Goal: Task Accomplishment & Management: Manage account settings

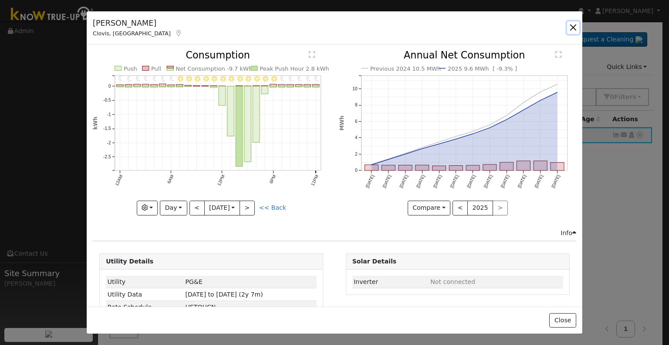
click at [572, 24] on button "button" at bounding box center [573, 27] width 12 height 12
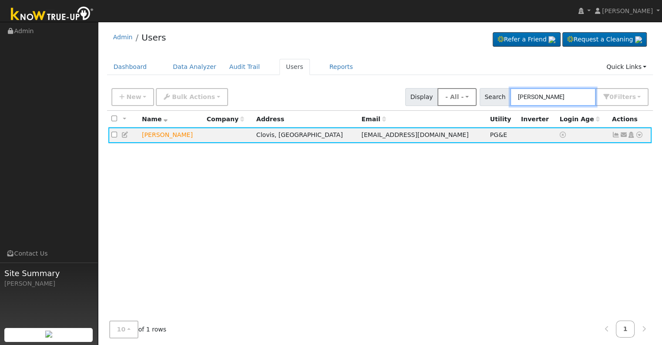
drag, startPoint x: 552, startPoint y: 97, endPoint x: 484, endPoint y: 97, distance: 68.4
click at [484, 97] on div "New Add User Quick Add Quick Connect Quick Convert Lead Bulk Actions Send Email…" at bounding box center [380, 95] width 541 height 21
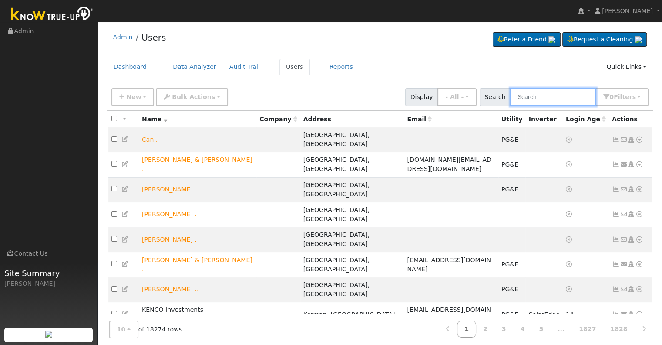
drag, startPoint x: 484, startPoint y: 97, endPoint x: 551, endPoint y: 94, distance: 66.7
click at [551, 94] on input "text" at bounding box center [553, 97] width 86 height 18
paste input "[PERSON_NAME]"
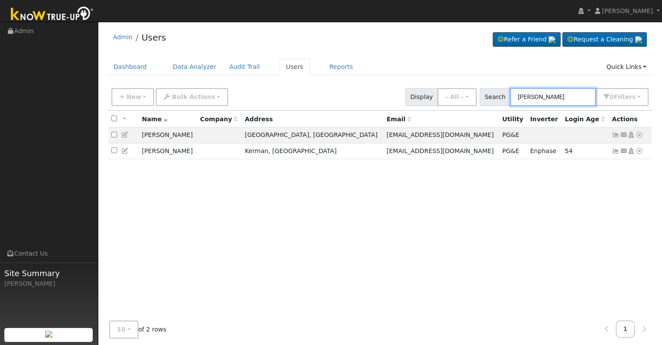
click at [521, 96] on input "[PERSON_NAME]" at bounding box center [553, 97] width 86 height 18
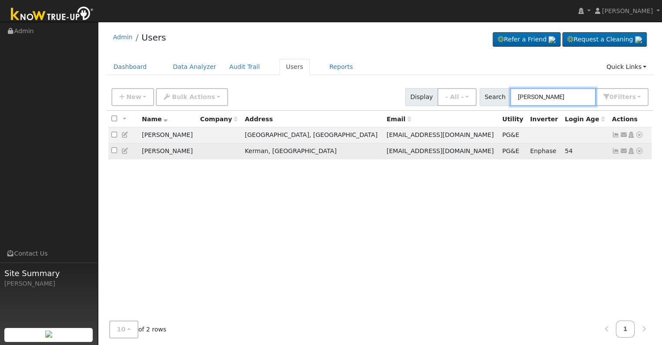
type input "[PERSON_NAME]"
click at [615, 149] on icon at bounding box center [616, 151] width 8 height 6
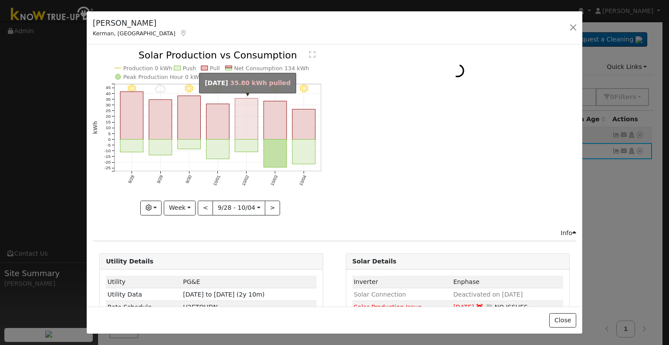
click at [244, 130] on rect "onclick=""" at bounding box center [246, 118] width 23 height 41
type input "[DATE]"
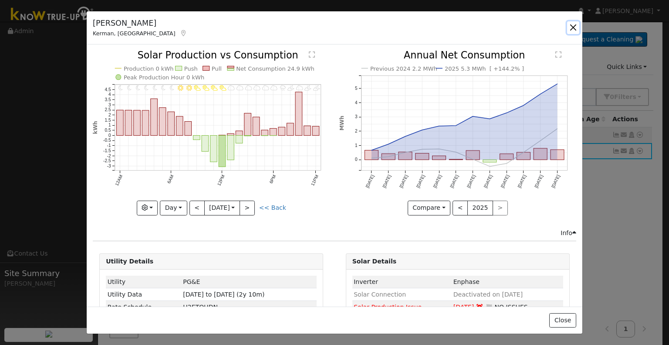
click at [571, 27] on button "button" at bounding box center [573, 27] width 12 height 12
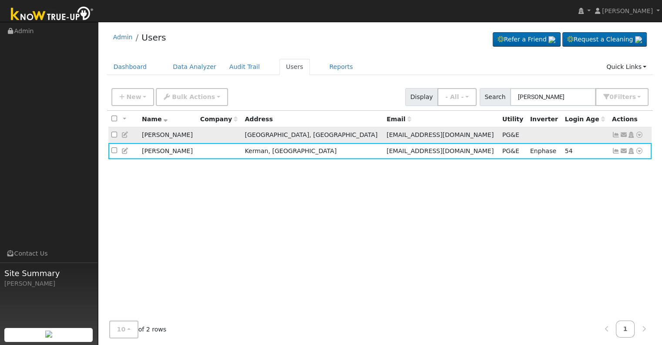
click at [613, 132] on icon at bounding box center [616, 135] width 8 height 6
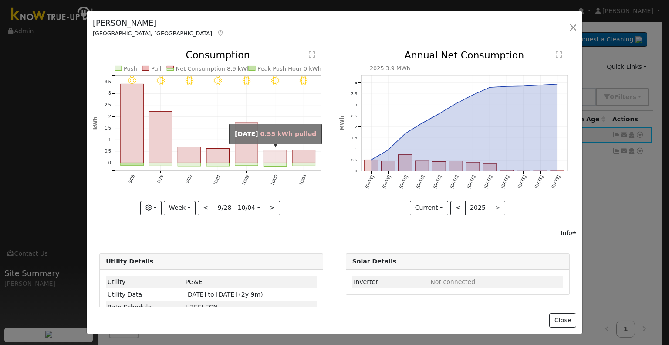
click at [271, 155] on rect "onclick=""" at bounding box center [275, 156] width 23 height 13
type input "[DATE]"
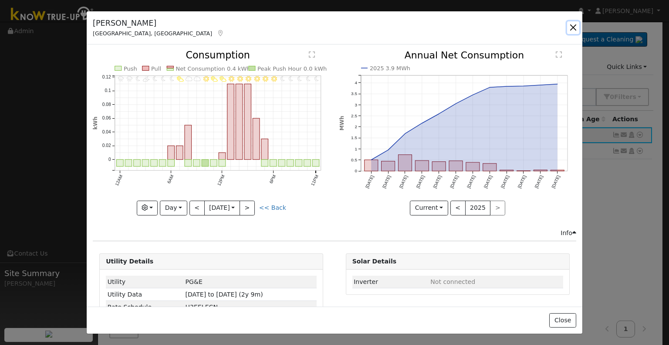
click at [575, 23] on button "button" at bounding box center [573, 27] width 12 height 12
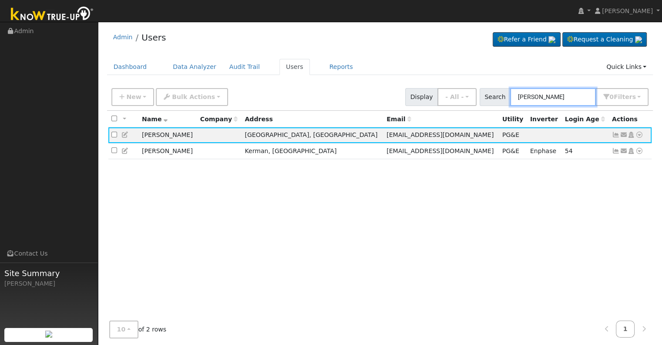
drag, startPoint x: 580, startPoint y: 97, endPoint x: 505, endPoint y: 78, distance: 77.4
click at [505, 78] on div "Admin Users Refer a Friend Request a Cleaning" at bounding box center [380, 187] width 556 height 322
paste input "[PERSON_NAME] and [PERSON_NAME]"
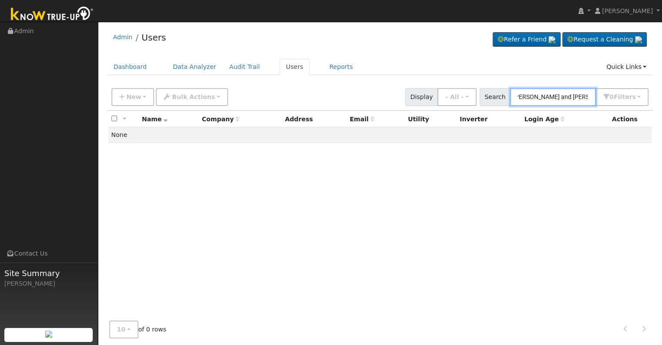
click at [566, 96] on input "[PERSON_NAME] and [PERSON_NAME]" at bounding box center [553, 97] width 86 height 18
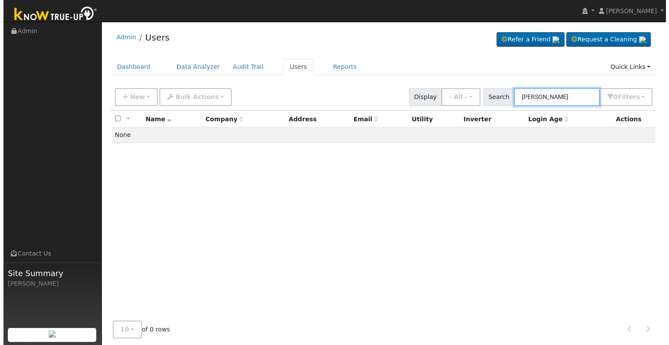
scroll to position [0, 0]
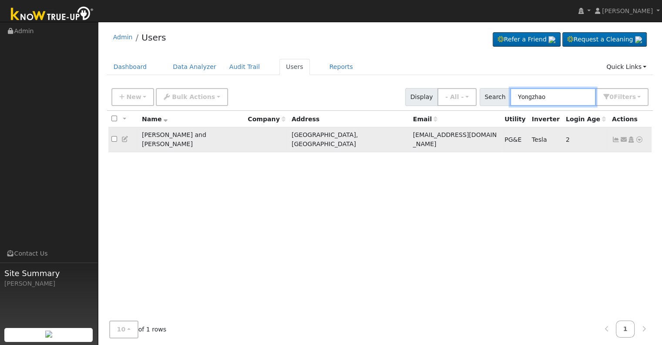
type input "Yongzhao"
click at [615, 136] on icon at bounding box center [616, 139] width 8 height 6
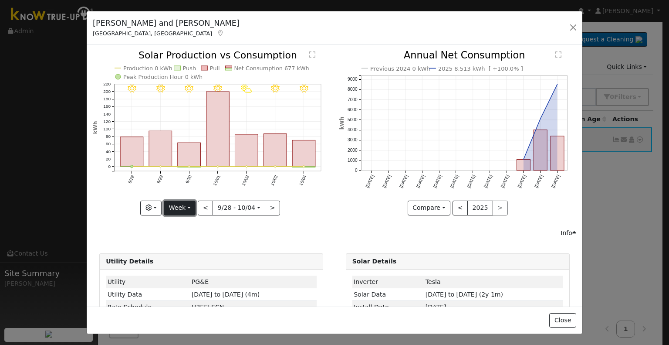
click at [187, 203] on button "Week" at bounding box center [180, 207] width 32 height 15
click at [179, 256] on link "Year" at bounding box center [194, 262] width 61 height 12
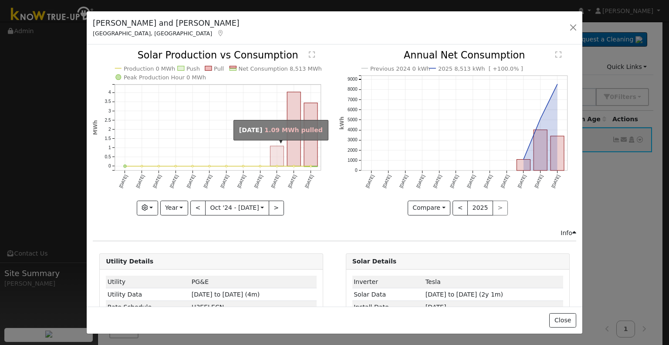
click at [277, 151] on rect "onclick=""" at bounding box center [277, 156] width 14 height 20
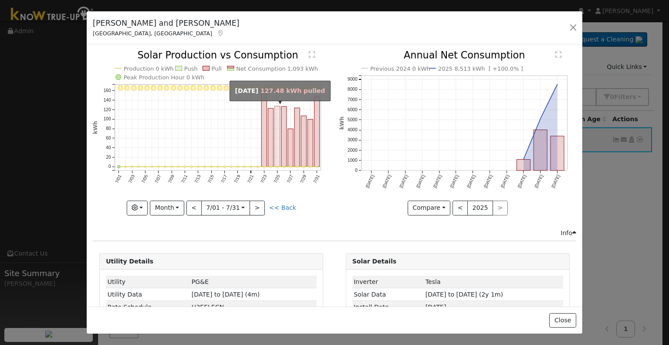
click at [277, 151] on rect "onclick=""" at bounding box center [277, 136] width 5 height 61
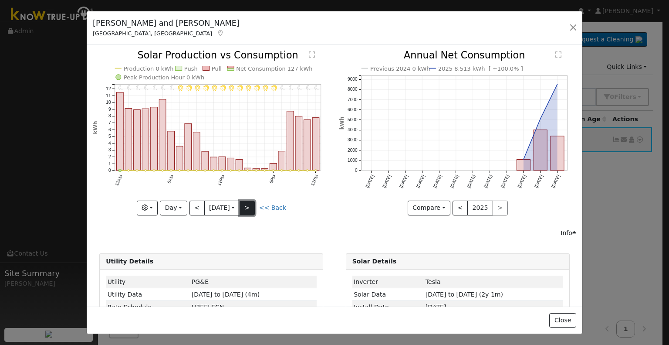
click at [245, 204] on button ">" at bounding box center [247, 207] width 15 height 15
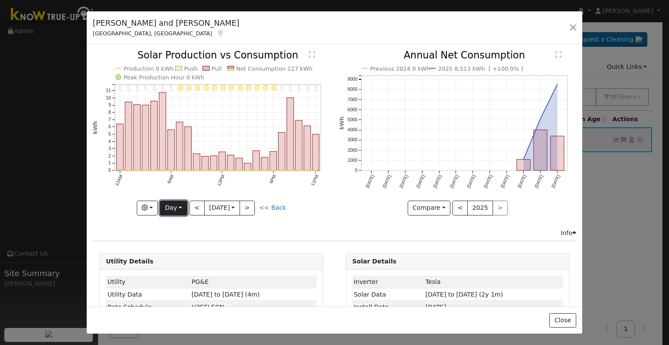
click at [177, 205] on button "Day" at bounding box center [173, 207] width 27 height 15
click at [176, 249] on link "Month" at bounding box center [190, 249] width 61 height 12
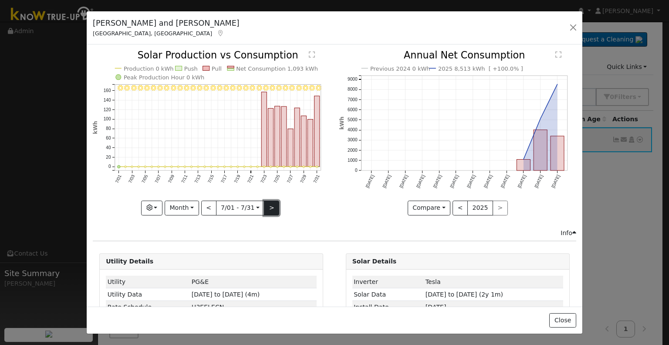
click at [268, 208] on button ">" at bounding box center [271, 207] width 15 height 15
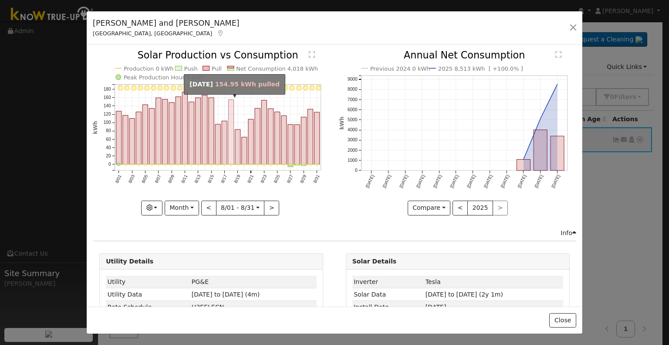
click at [229, 154] on rect "onclick=""" at bounding box center [231, 132] width 5 height 64
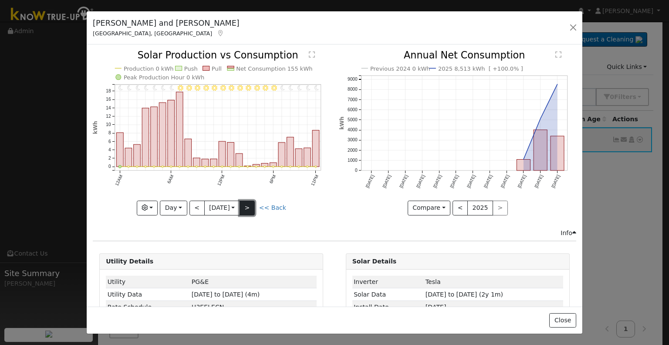
click at [253, 204] on button ">" at bounding box center [247, 207] width 15 height 15
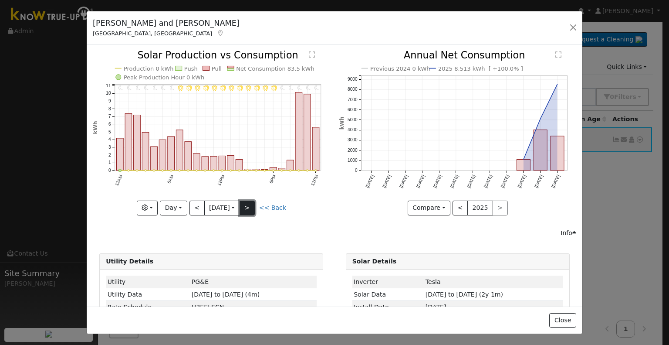
click at [247, 202] on button ">" at bounding box center [247, 207] width 15 height 15
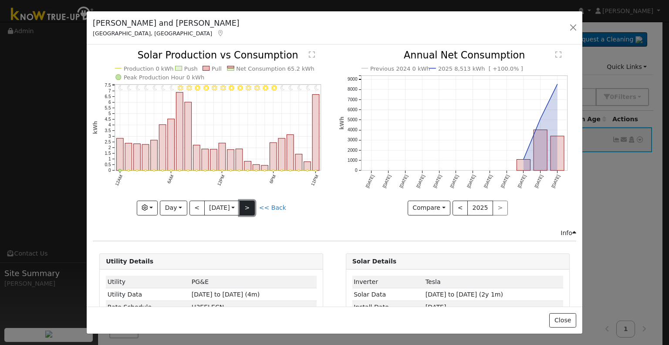
click at [247, 202] on button ">" at bounding box center [247, 207] width 15 height 15
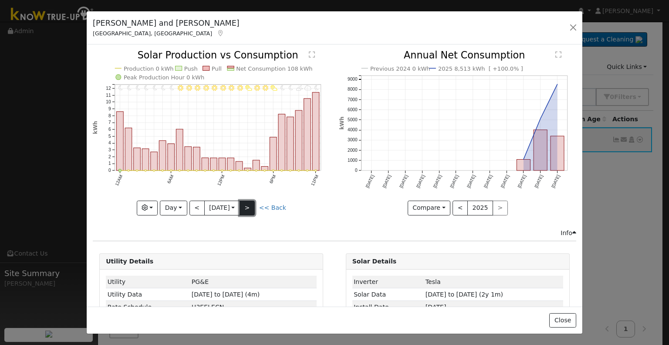
click at [247, 202] on button ">" at bounding box center [247, 207] width 15 height 15
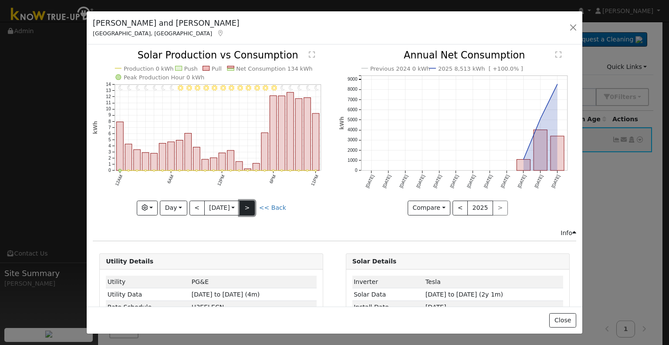
click at [247, 202] on button ">" at bounding box center [247, 207] width 15 height 15
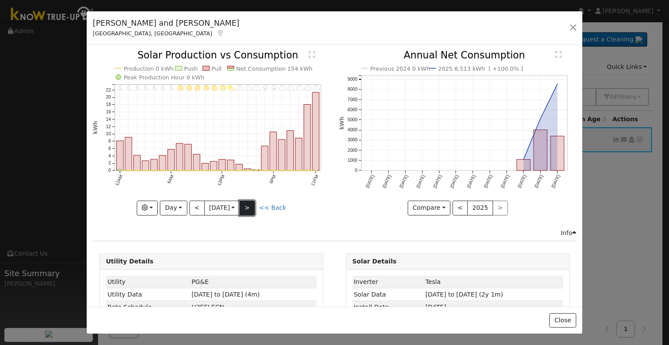
click at [247, 202] on button ">" at bounding box center [247, 207] width 15 height 15
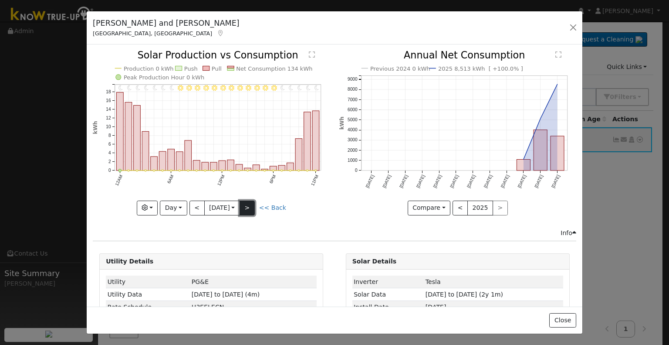
click at [247, 202] on button ">" at bounding box center [247, 207] width 15 height 15
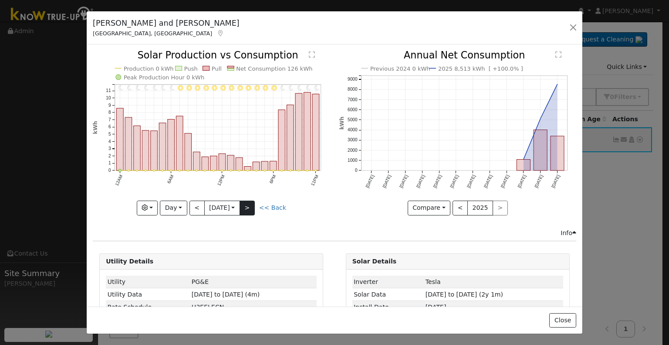
click at [247, 202] on div "11PM - Clear 10PM - Clear 9PM - Clear 8PM - MostlyClear 7PM - Clear 6PM - Mostl…" at bounding box center [211, 133] width 237 height 164
click at [247, 202] on button ">" at bounding box center [247, 207] width 15 height 15
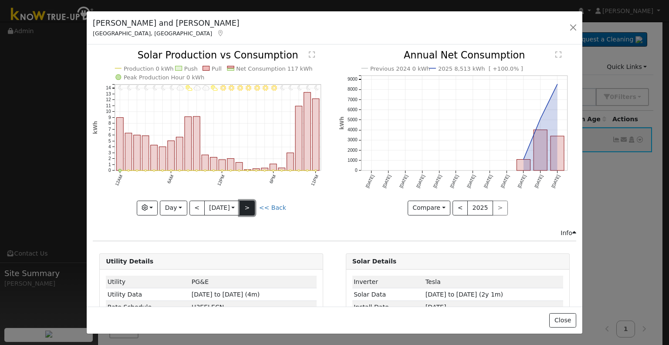
click at [247, 202] on button ">" at bounding box center [247, 207] width 15 height 15
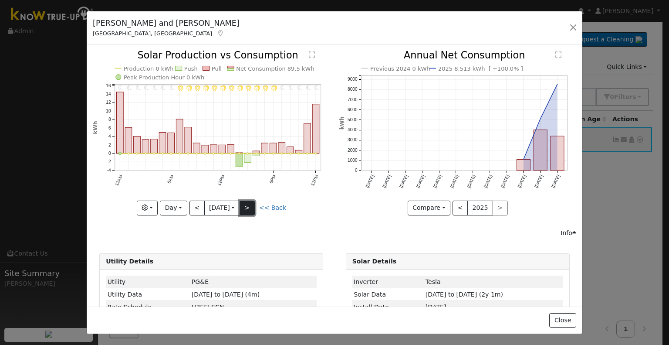
click at [247, 202] on button ">" at bounding box center [247, 207] width 15 height 15
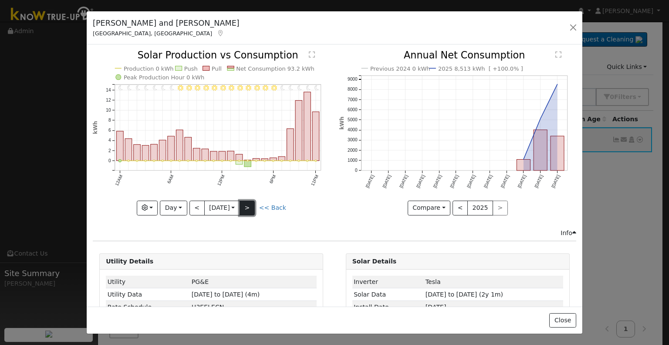
click at [247, 202] on button ">" at bounding box center [247, 207] width 15 height 15
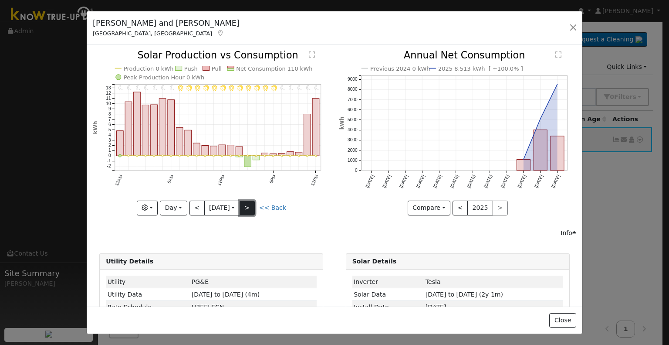
click at [247, 202] on button ">" at bounding box center [247, 207] width 15 height 15
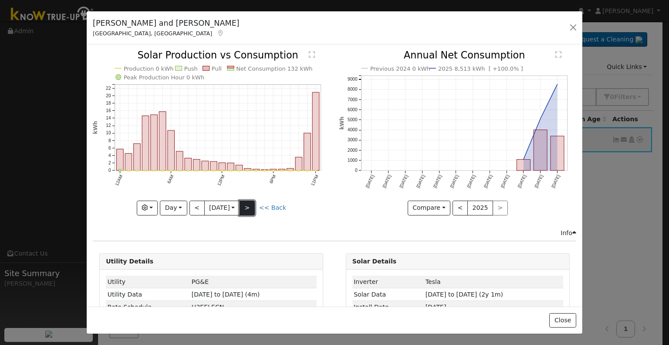
click at [247, 202] on button ">" at bounding box center [247, 207] width 15 height 15
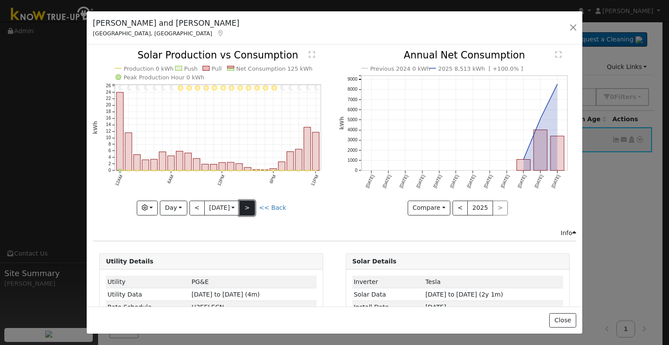
click at [247, 202] on button ">" at bounding box center [247, 207] width 15 height 15
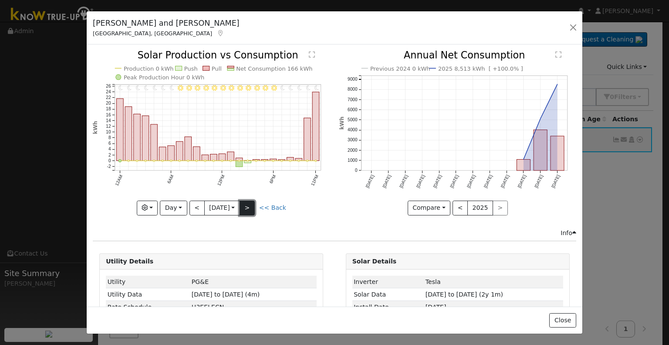
click at [247, 202] on button ">" at bounding box center [247, 207] width 15 height 15
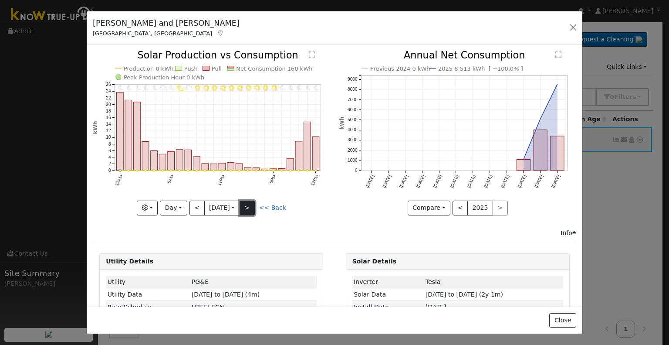
click at [247, 202] on button ">" at bounding box center [247, 207] width 15 height 15
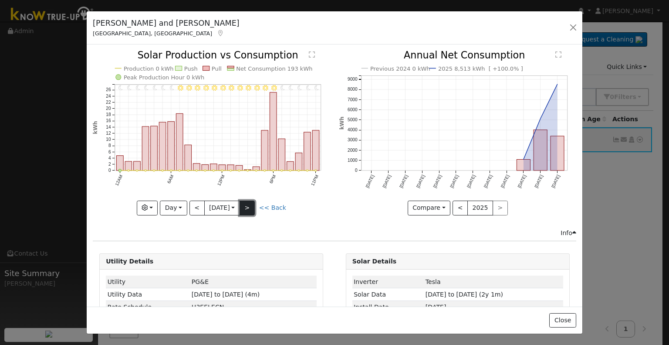
click at [247, 202] on button ">" at bounding box center [247, 207] width 15 height 15
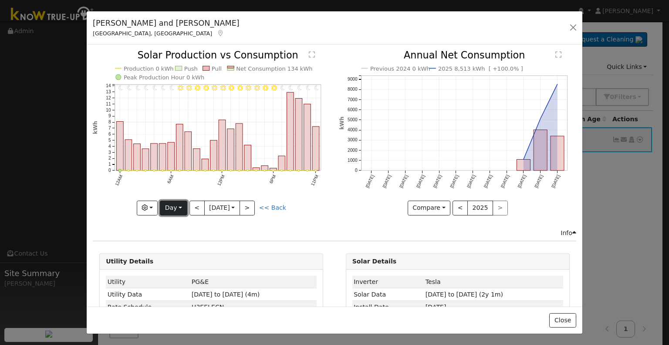
click at [171, 203] on button "Day" at bounding box center [173, 207] width 27 height 15
click at [174, 249] on link "Month" at bounding box center [190, 249] width 61 height 12
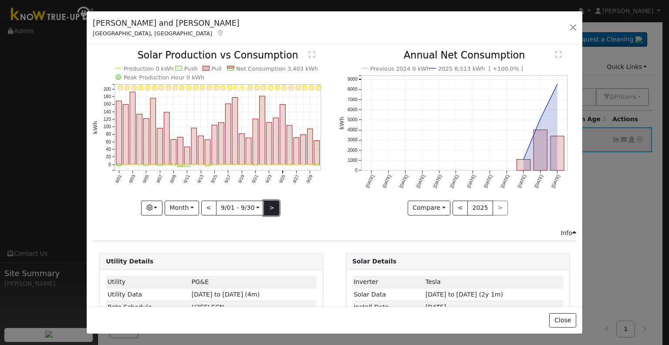
click at [274, 203] on button ">" at bounding box center [271, 207] width 15 height 15
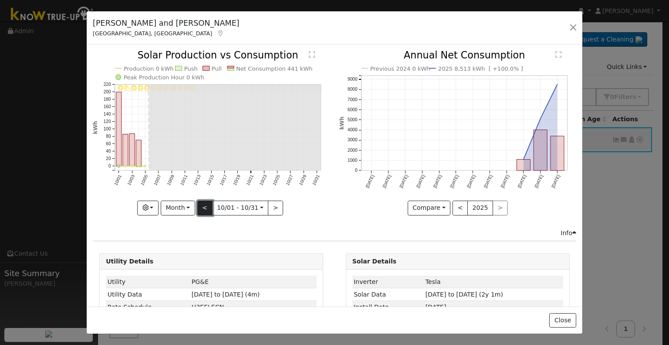
click at [202, 206] on button "<" at bounding box center [204, 207] width 15 height 15
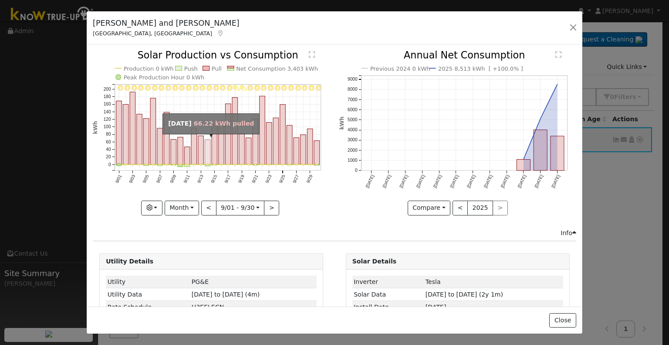
click at [208, 155] on rect "onclick=""" at bounding box center [208, 152] width 6 height 25
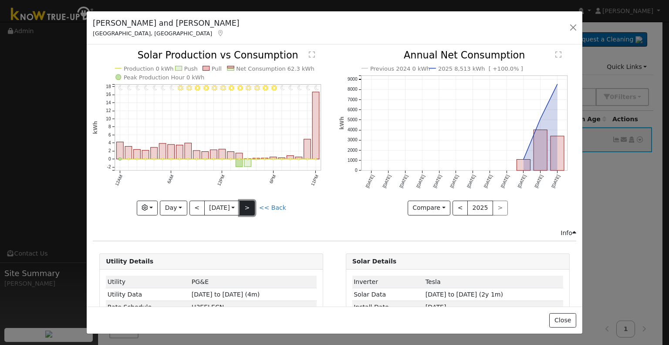
click at [247, 203] on button ">" at bounding box center [247, 207] width 15 height 15
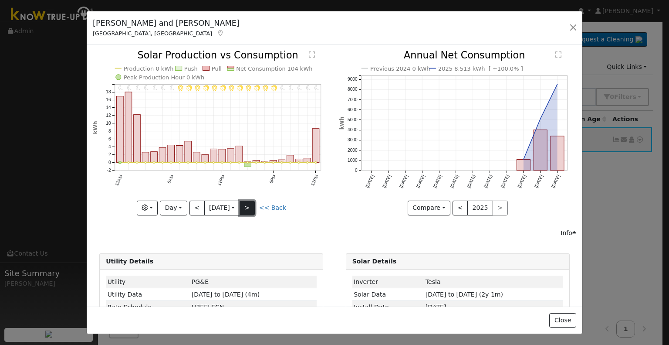
click at [247, 203] on button ">" at bounding box center [247, 207] width 15 height 15
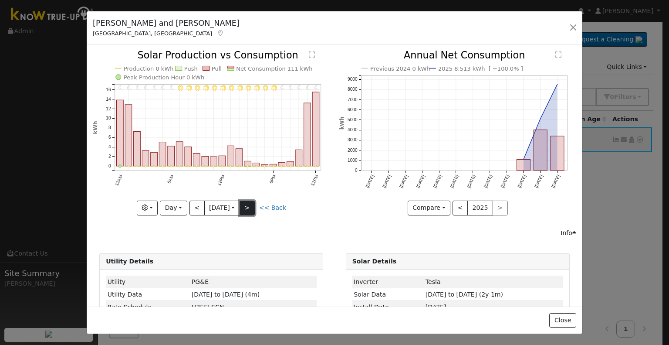
click at [247, 203] on button ">" at bounding box center [247, 207] width 15 height 15
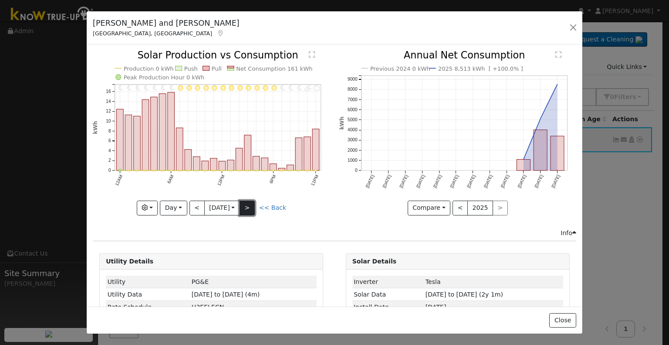
click at [249, 205] on button ">" at bounding box center [247, 207] width 15 height 15
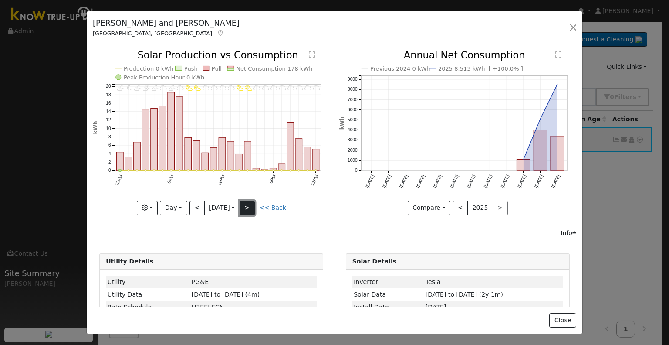
click at [249, 205] on button ">" at bounding box center [247, 207] width 15 height 15
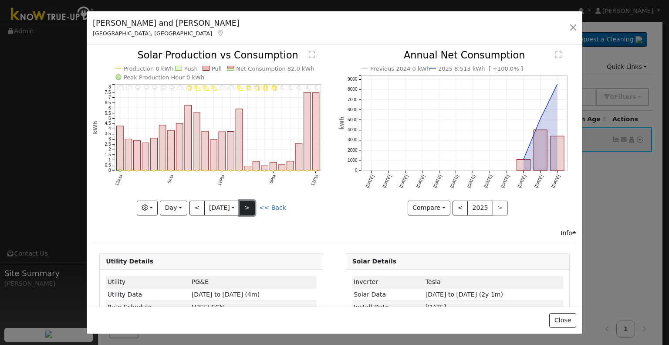
click at [249, 205] on button ">" at bounding box center [247, 207] width 15 height 15
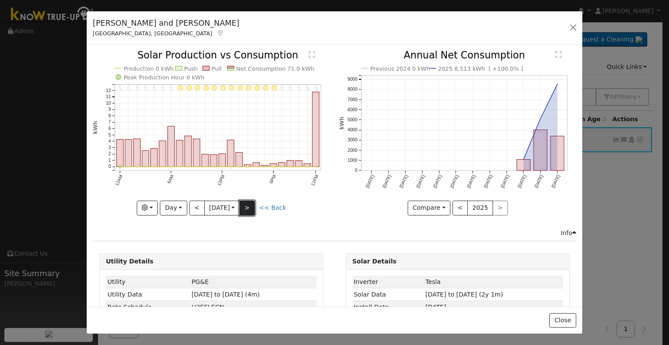
click at [249, 205] on button ">" at bounding box center [247, 207] width 15 height 15
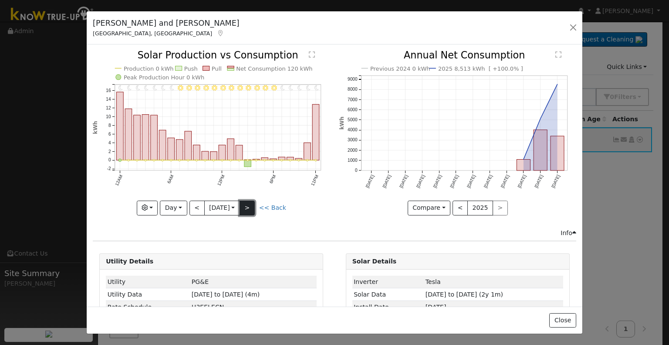
click at [249, 205] on button ">" at bounding box center [247, 207] width 15 height 15
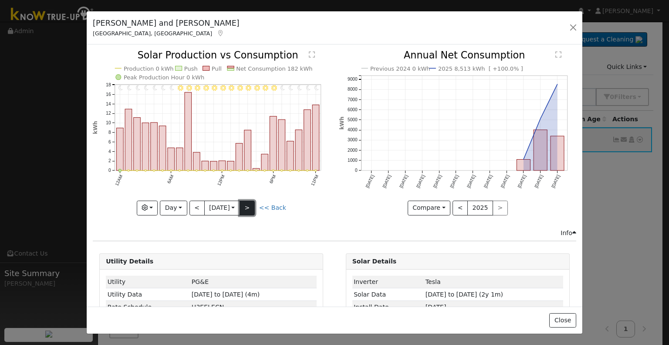
click at [249, 205] on button ">" at bounding box center [247, 207] width 15 height 15
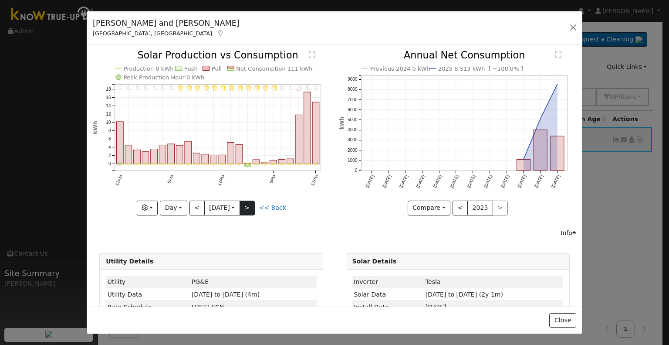
click at [249, 205] on div "11PM - Clear 10PM - Clear 9PM - PartlyCloudy 8PM - Clear 7PM - Clear 6PM - Clea…" at bounding box center [211, 133] width 237 height 164
click at [249, 205] on button ">" at bounding box center [247, 207] width 15 height 15
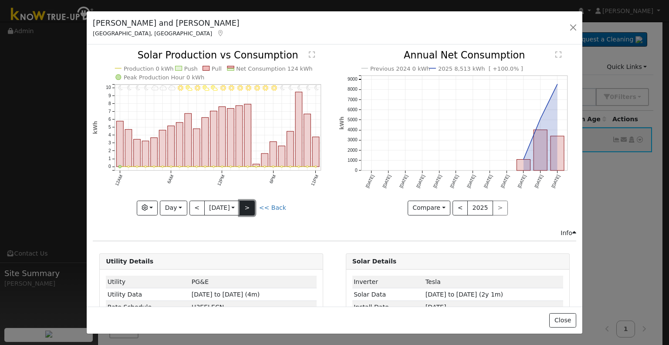
click at [249, 205] on button ">" at bounding box center [247, 207] width 15 height 15
type input "[DATE]"
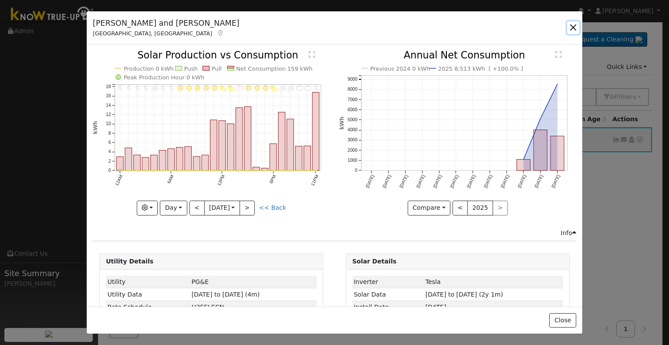
click at [571, 26] on button "button" at bounding box center [573, 27] width 12 height 12
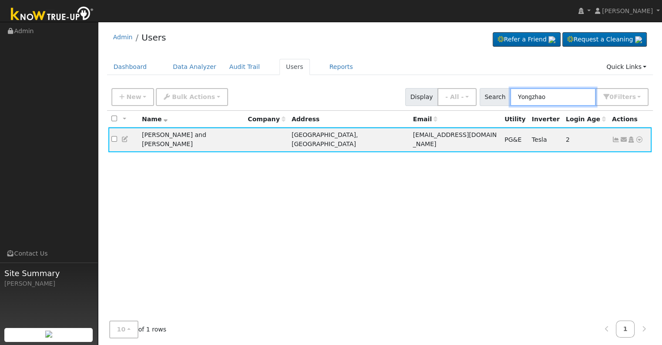
drag, startPoint x: 561, startPoint y: 96, endPoint x: 501, endPoint y: 94, distance: 59.7
click at [502, 95] on div "Search Yongzhao 0 Filter s Role Show - All - Show Leads Admin Billing Admin Acc…" at bounding box center [564, 97] width 169 height 18
paste input "[PERSON_NAME]"
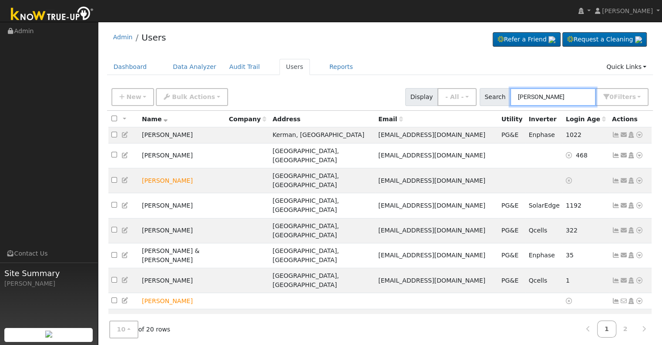
click at [522, 91] on input "[PERSON_NAME]" at bounding box center [553, 97] width 86 height 18
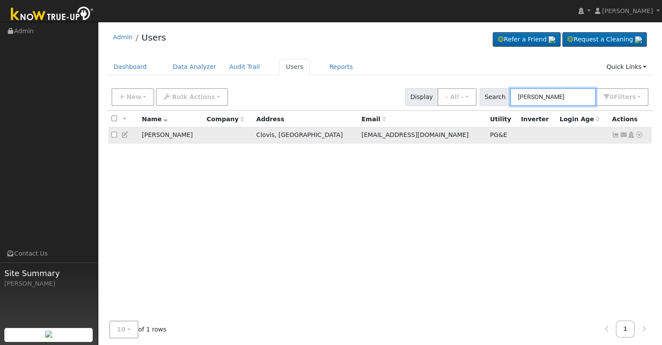
type input "[PERSON_NAME]"
click at [615, 136] on icon at bounding box center [616, 135] width 8 height 6
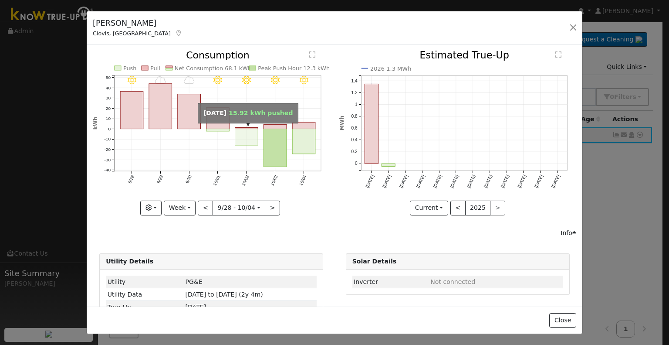
click at [249, 140] on rect "onclick=""" at bounding box center [246, 137] width 23 height 17
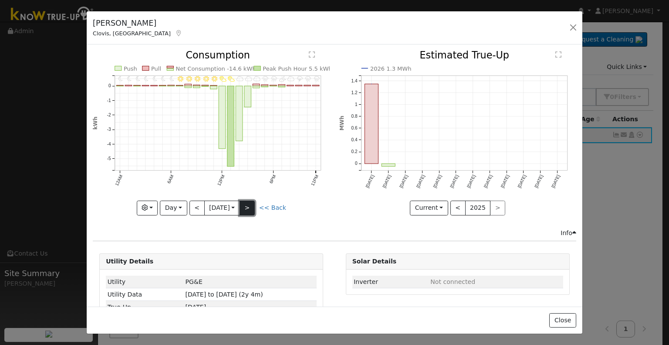
click at [251, 206] on button ">" at bounding box center [247, 207] width 15 height 15
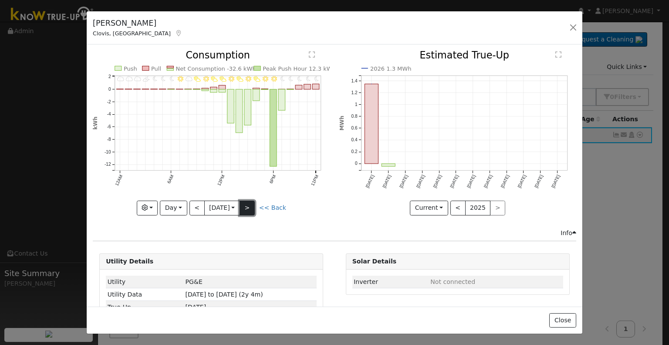
click at [246, 201] on button ">" at bounding box center [247, 207] width 15 height 15
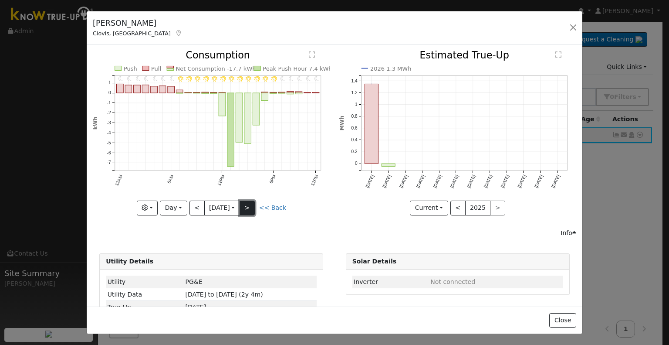
click at [244, 200] on button ">" at bounding box center [247, 207] width 15 height 15
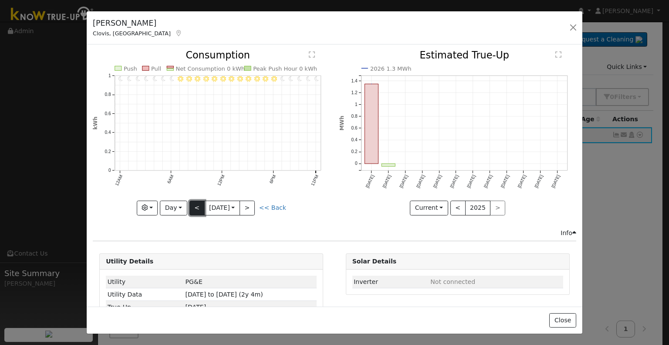
click at [194, 203] on button "<" at bounding box center [196, 207] width 15 height 15
type input "[DATE]"
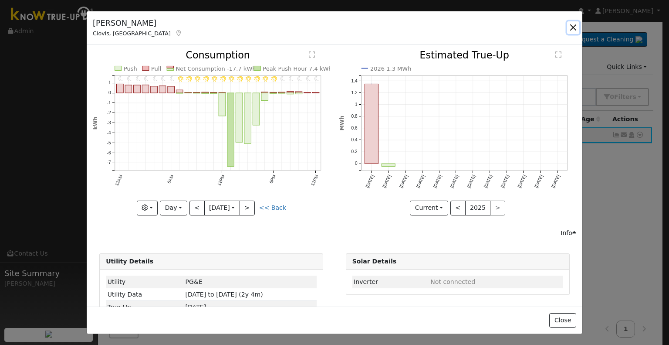
click at [570, 25] on button "button" at bounding box center [573, 27] width 12 height 12
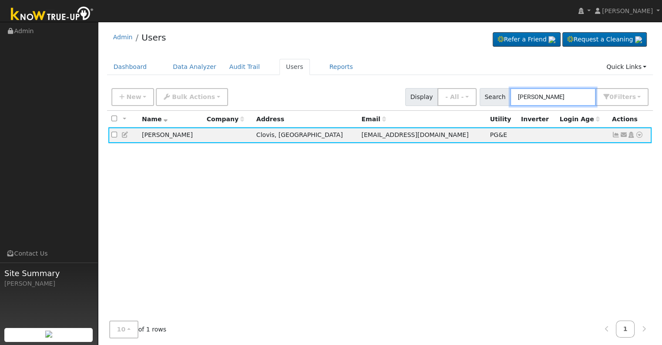
drag, startPoint x: 549, startPoint y: 96, endPoint x: 505, endPoint y: 96, distance: 44.0
click at [505, 96] on div "Search [PERSON_NAME] 0 Filter s Role Show - All - Show Leads Admin Billing Admi…" at bounding box center [564, 97] width 169 height 18
paste input "[PERSON_NAME]"
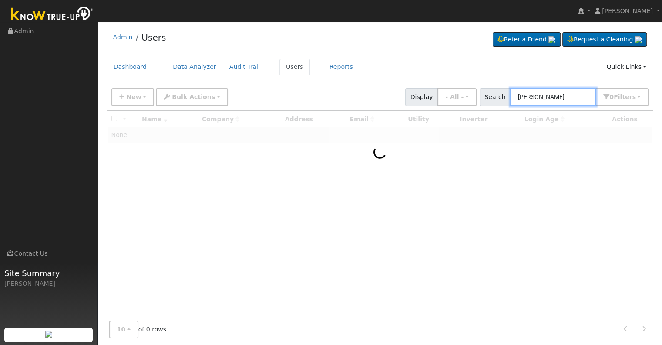
click at [521, 90] on input "[PERSON_NAME]" at bounding box center [553, 97] width 86 height 18
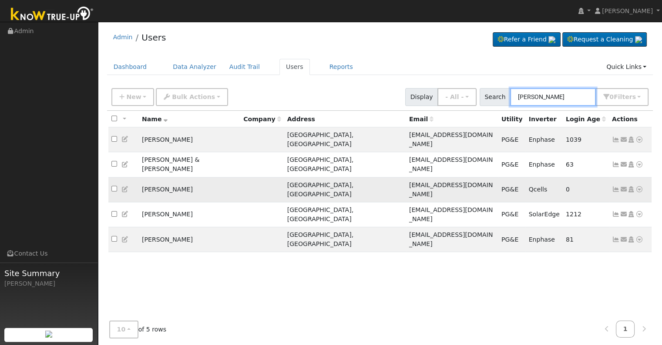
type input "[PERSON_NAME]"
click at [617, 186] on icon at bounding box center [616, 189] width 8 height 6
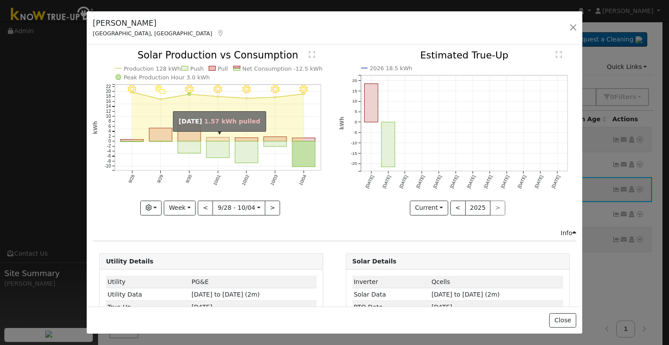
click at [214, 137] on rect "onclick=""" at bounding box center [217, 139] width 23 height 4
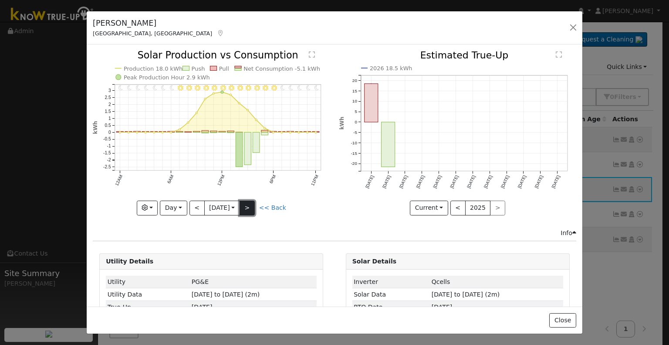
click at [246, 204] on button ">" at bounding box center [247, 207] width 15 height 15
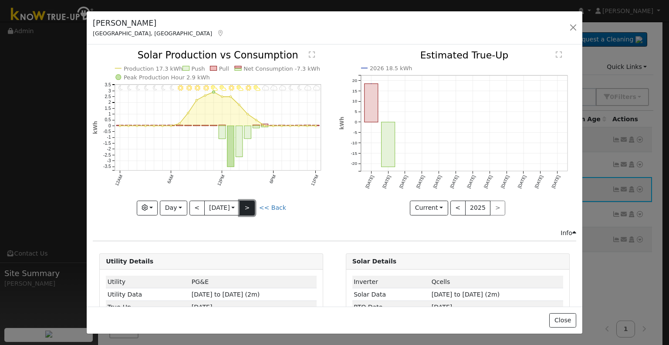
click at [246, 204] on button ">" at bounding box center [247, 207] width 15 height 15
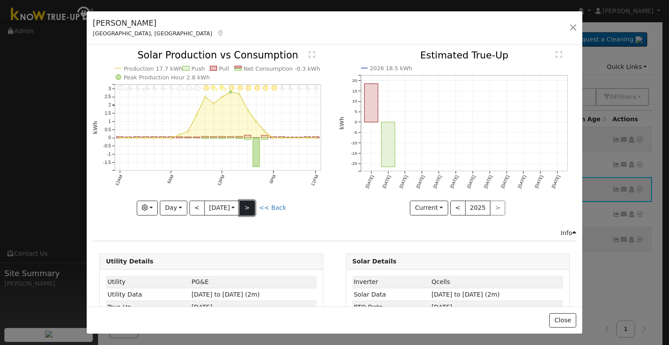
click at [250, 200] on button ">" at bounding box center [247, 207] width 15 height 15
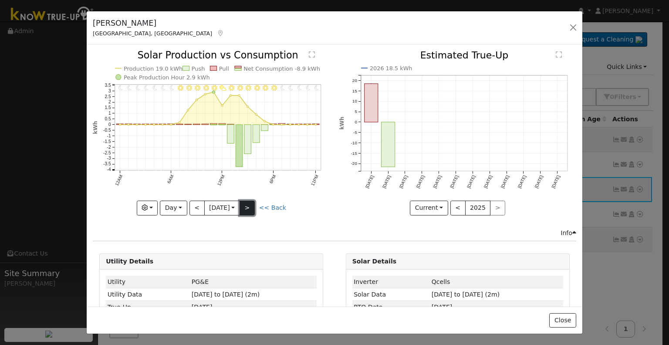
click at [250, 200] on button ">" at bounding box center [247, 207] width 15 height 15
type input "[DATE]"
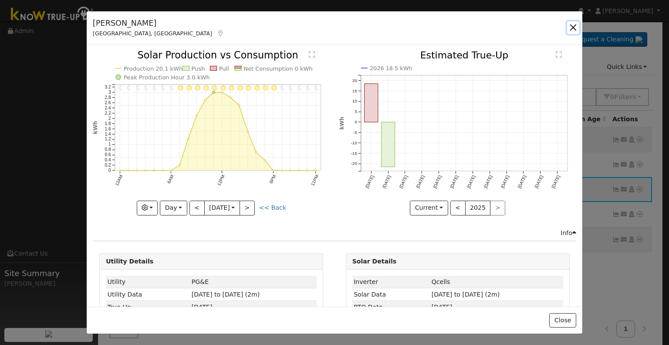
click at [572, 27] on button "button" at bounding box center [573, 27] width 12 height 12
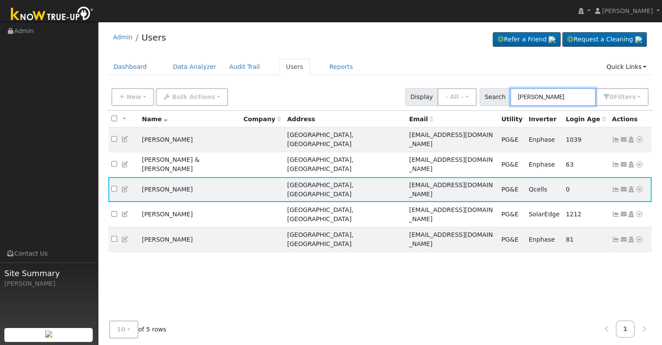
drag, startPoint x: 549, startPoint y: 94, endPoint x: 511, endPoint y: 95, distance: 37.5
click at [511, 95] on div "Search [PERSON_NAME] 0 Filter s Role Show - All - Show Leads Admin Billing Admi…" at bounding box center [564, 97] width 169 height 18
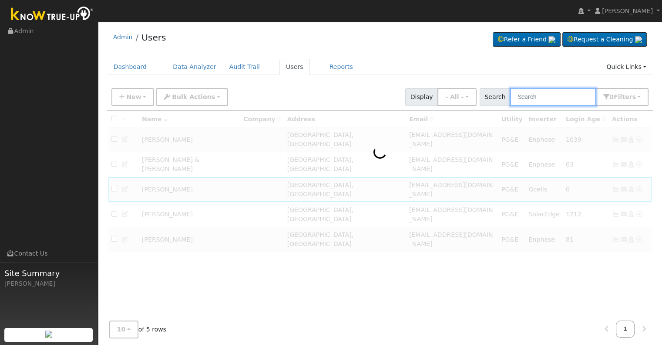
paste input "[PERSON_NAME] & [PERSON_NAME]"
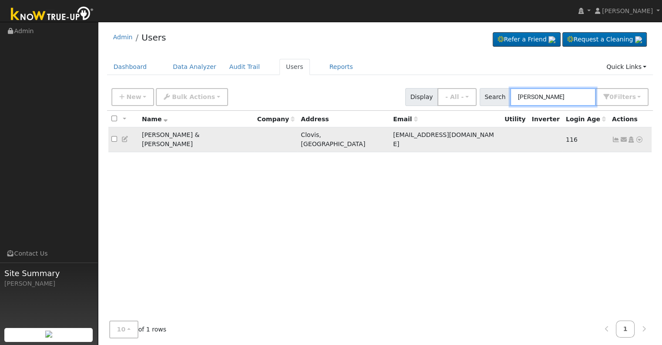
type input "[PERSON_NAME]"
click at [618, 136] on icon at bounding box center [616, 139] width 8 height 6
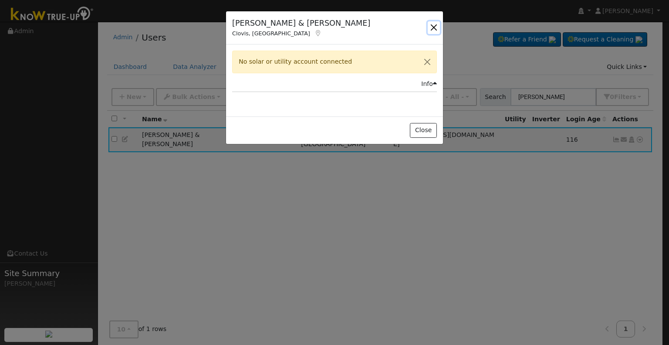
click at [432, 24] on button "button" at bounding box center [434, 27] width 12 height 12
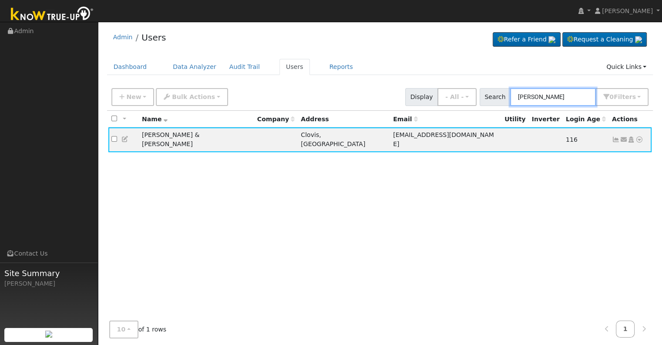
drag, startPoint x: 552, startPoint y: 94, endPoint x: 506, endPoint y: 92, distance: 45.8
click at [506, 92] on div "Search [PERSON_NAME] 0 Filter s Role Show - All - Show Leads Admin Billing Admi…" at bounding box center [564, 97] width 169 height 18
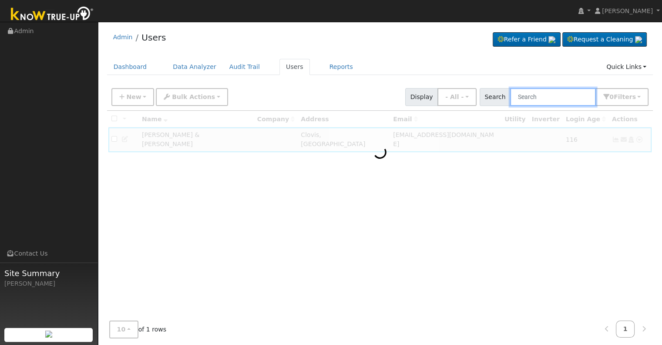
paste input "[PERSON_NAME]"
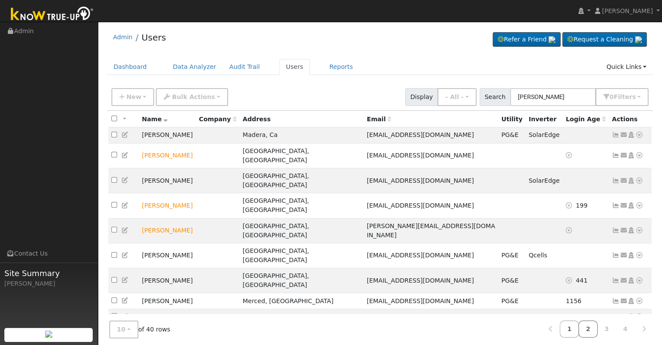
click at [591, 328] on link "2" at bounding box center [588, 328] width 19 height 17
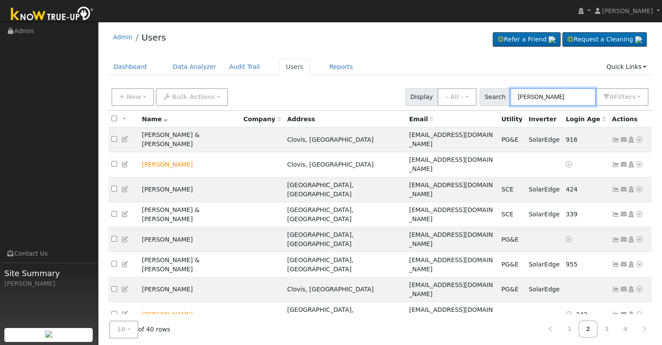
click at [522, 94] on input "[PERSON_NAME]" at bounding box center [553, 97] width 86 height 18
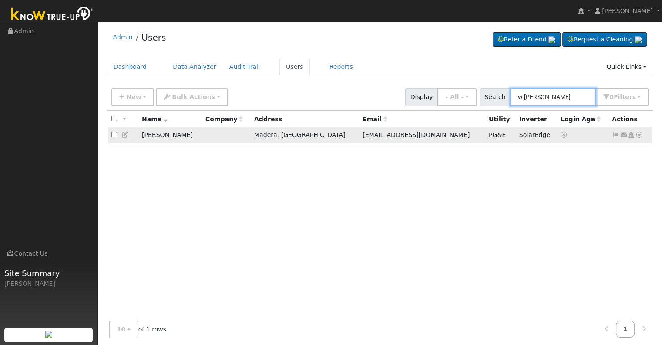
type input "w [PERSON_NAME]"
click at [615, 135] on icon at bounding box center [616, 135] width 8 height 6
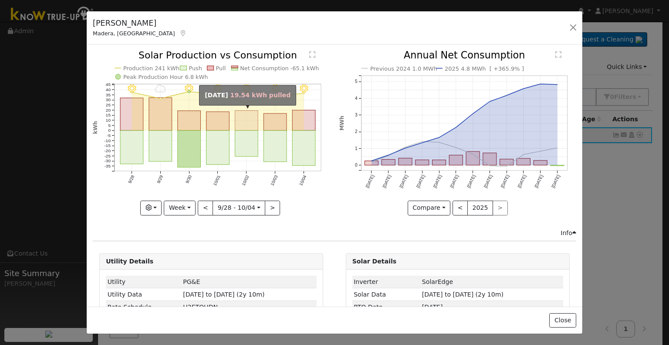
click at [250, 123] on rect "onclick=""" at bounding box center [246, 121] width 23 height 20
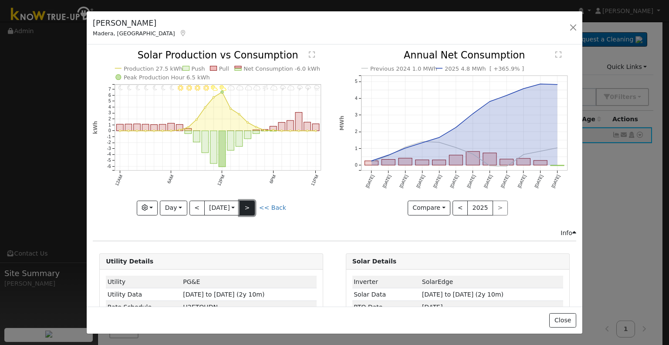
click at [248, 203] on button ">" at bounding box center [247, 207] width 15 height 15
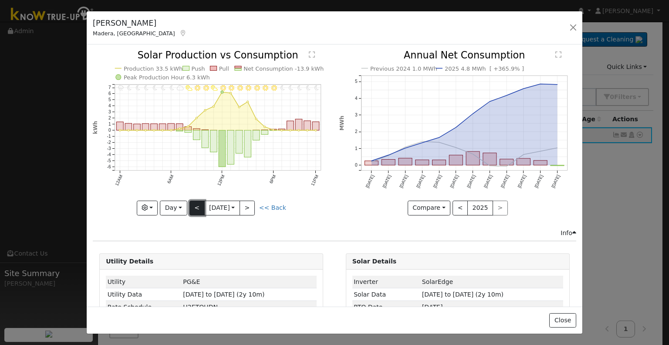
click at [197, 205] on button "<" at bounding box center [196, 207] width 15 height 15
click at [179, 205] on button "Day" at bounding box center [173, 207] width 27 height 15
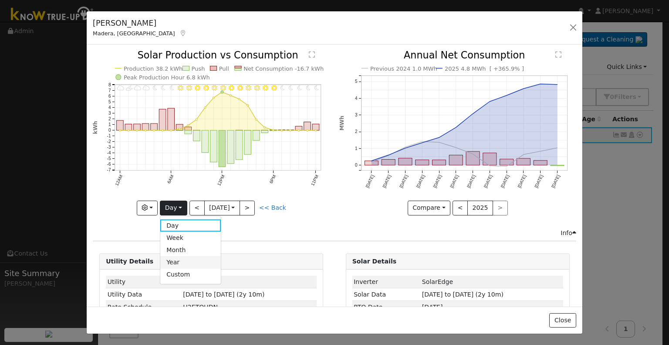
click at [169, 263] on link "Year" at bounding box center [190, 262] width 61 height 12
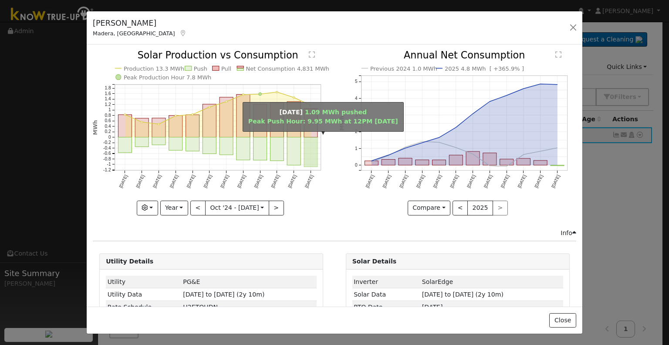
click at [305, 146] on rect "onclick=""" at bounding box center [311, 152] width 14 height 30
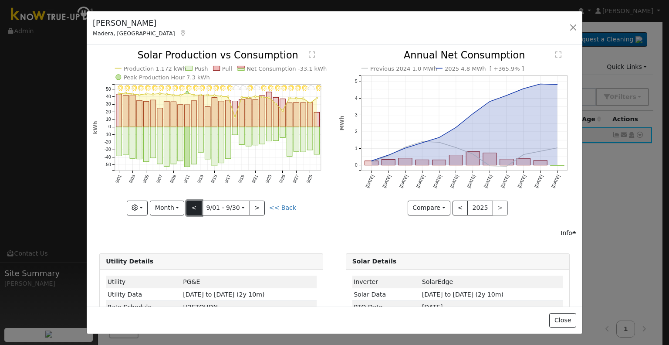
click at [195, 209] on button "<" at bounding box center [193, 207] width 15 height 15
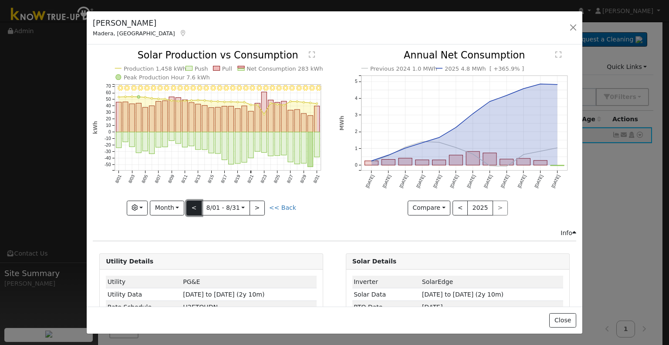
click at [192, 201] on button "<" at bounding box center [193, 207] width 15 height 15
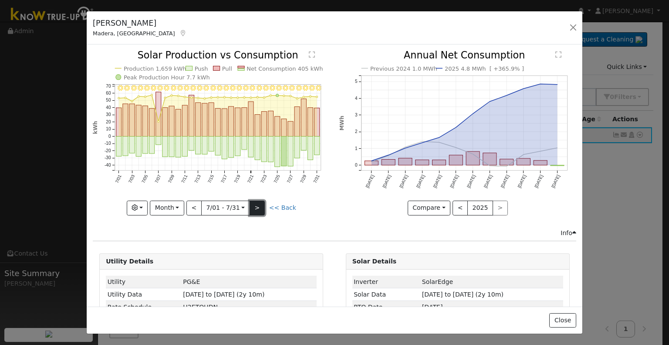
click at [252, 205] on button ">" at bounding box center [257, 207] width 15 height 15
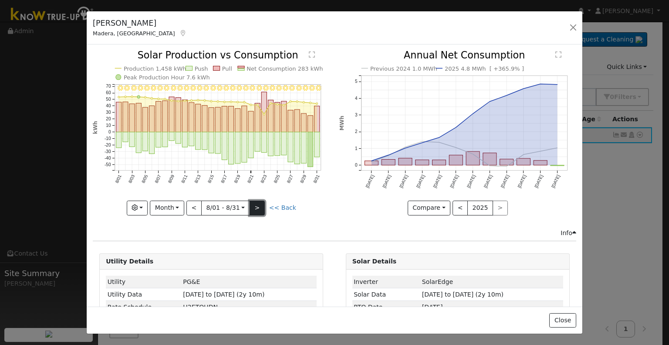
click at [252, 204] on button ">" at bounding box center [257, 207] width 15 height 15
type input "[DATE]"
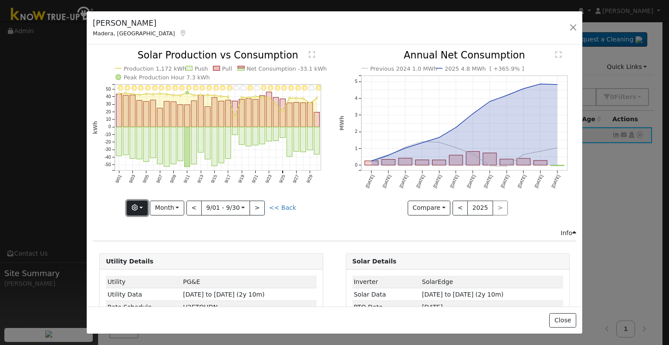
click at [144, 205] on button "button" at bounding box center [137, 207] width 21 height 15
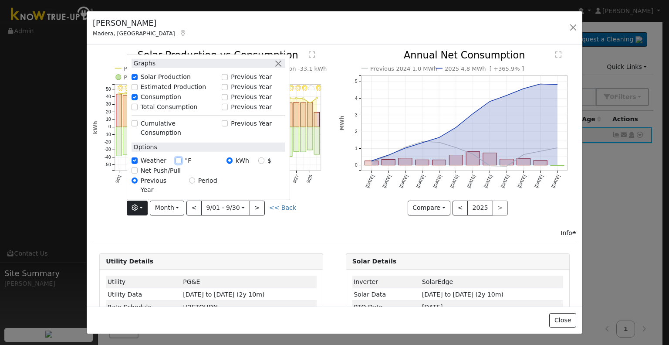
click at [181, 163] on input "°F" at bounding box center [179, 160] width 6 height 6
checkbox input "true"
click at [115, 221] on div "9/30 - Clear 82° 9/29 - MostlyCloudy 80° 9/28 - Clear 84° 9/27 - Clear 91° 9/26…" at bounding box center [211, 139] width 246 height 177
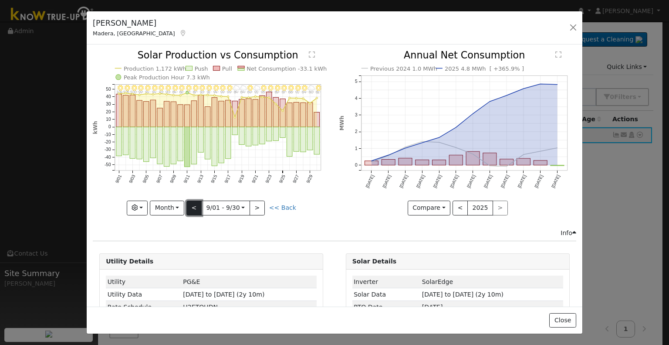
click at [195, 209] on button "<" at bounding box center [193, 207] width 15 height 15
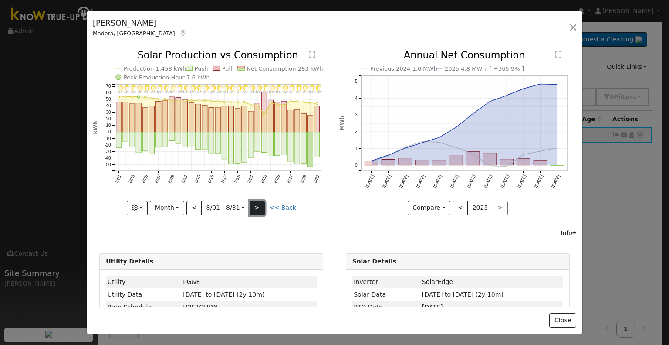
click at [258, 208] on button ">" at bounding box center [257, 207] width 15 height 15
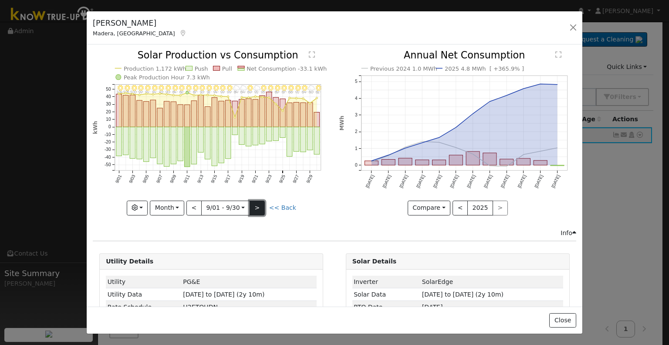
click at [254, 208] on button ">" at bounding box center [257, 207] width 15 height 15
type input "[DATE]"
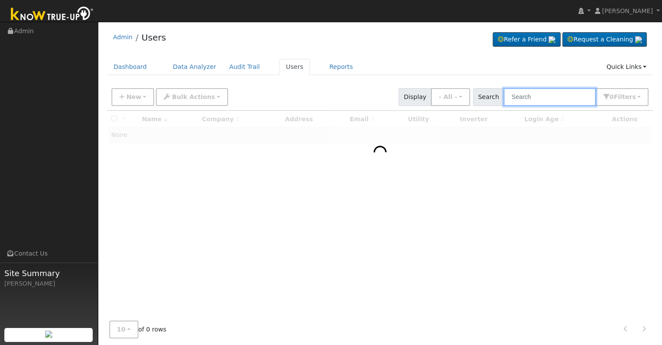
click at [531, 93] on input "text" at bounding box center [550, 97] width 92 height 18
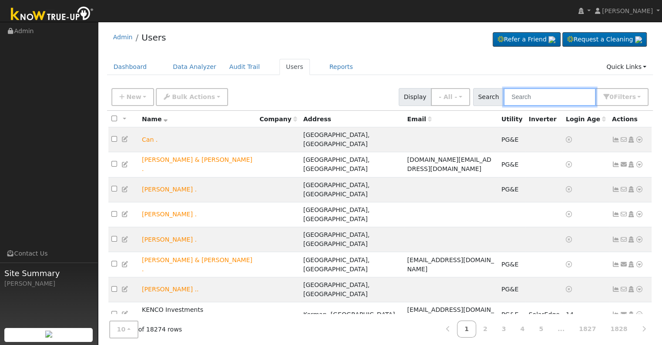
paste input "Robles, Chris"
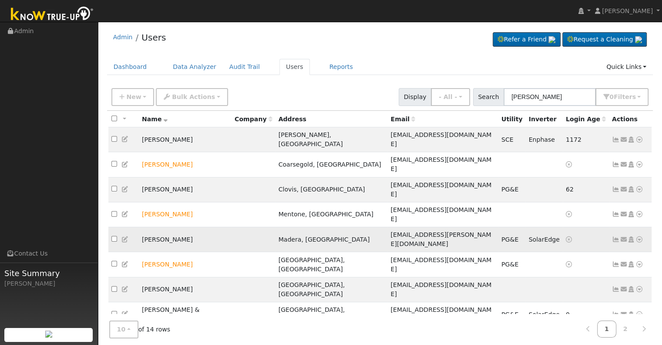
click at [614, 236] on icon at bounding box center [616, 239] width 8 height 6
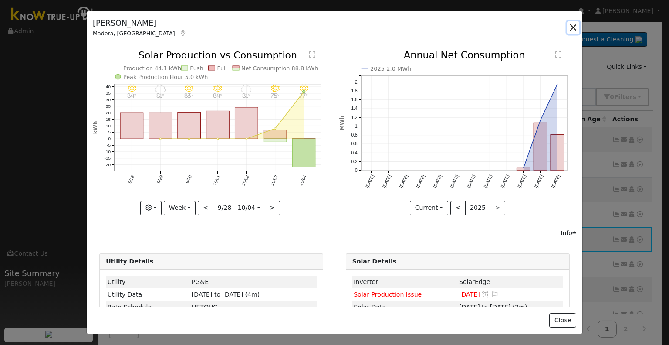
click at [573, 26] on button "button" at bounding box center [573, 27] width 12 height 12
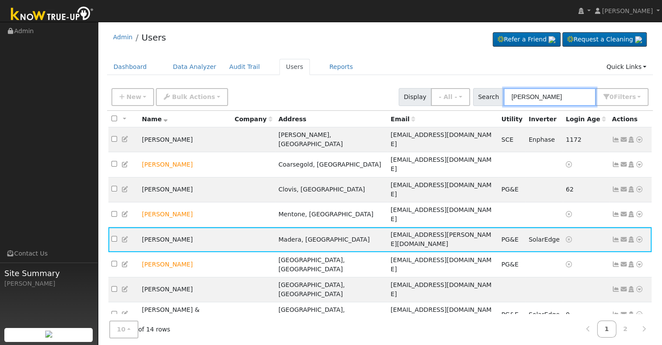
drag, startPoint x: 573, startPoint y: 95, endPoint x: 491, endPoint y: 90, distance: 82.0
click at [491, 90] on div "Search Robles 0 Filter s Role Show - All - Show Leads Admin Billing Admin Accou…" at bounding box center [561, 97] width 176 height 18
paste input "Imran, Mohammad"
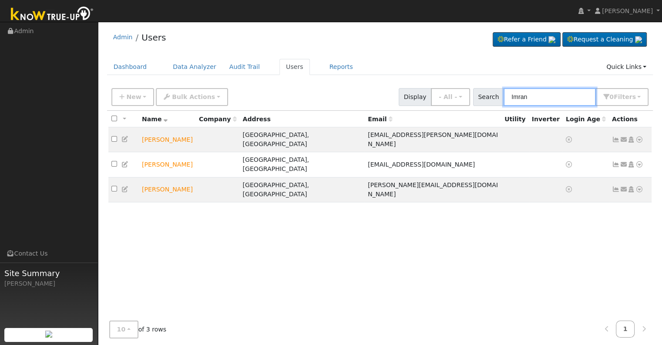
click at [513, 95] on input "Imran" at bounding box center [550, 97] width 92 height 18
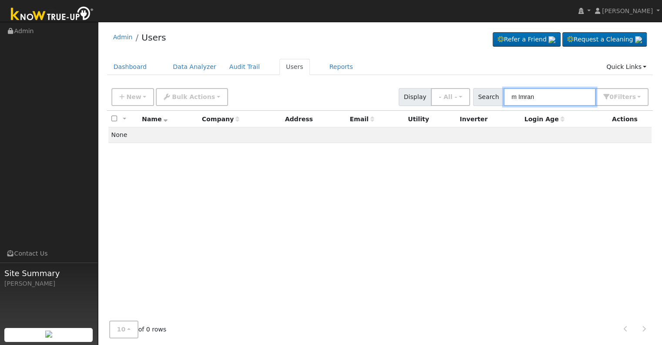
type input "m Imran"
drag, startPoint x: 538, startPoint y: 96, endPoint x: 484, endPoint y: 94, distance: 54.0
click at [484, 94] on div "Search m Imran 0 Filter s Role Show - All - Show Leads Admin Billing Admin Acco…" at bounding box center [561, 97] width 176 height 18
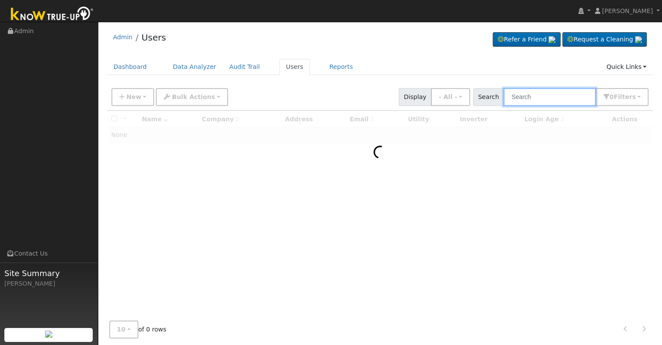
paste input "Ibarra, Rosa & Regino"
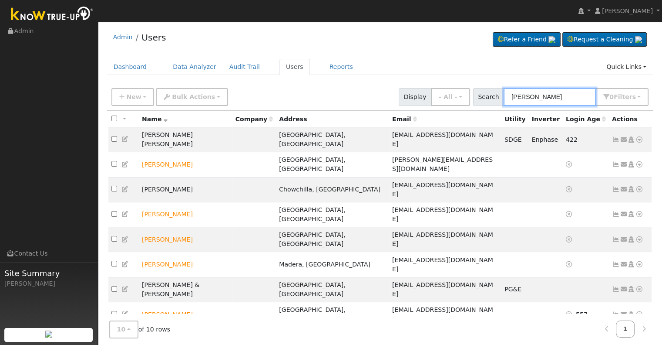
click at [515, 95] on input "Ibarra" at bounding box center [550, 97] width 92 height 18
paste input ", Rosa & ReginoIbarra"
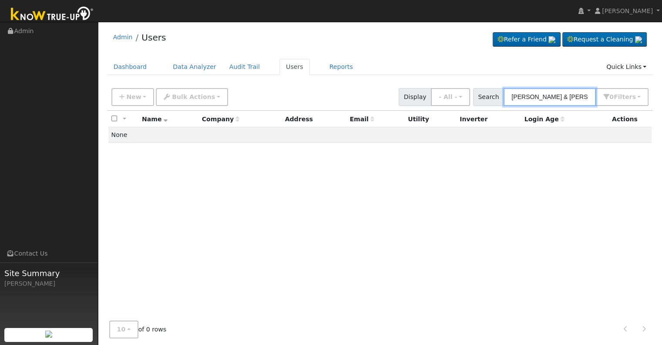
click at [536, 95] on input "Ibarra, Rosa & Regino Ibarra" at bounding box center [550, 97] width 92 height 18
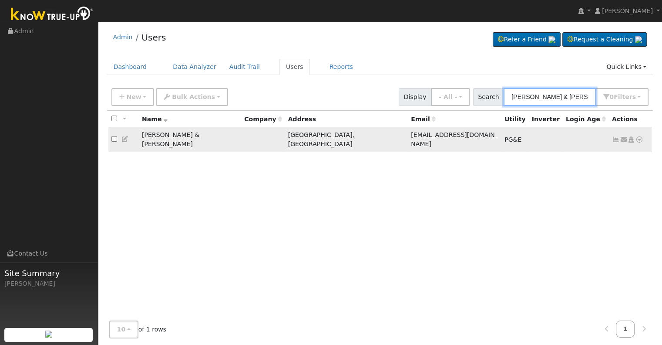
type input "Rosa & Regino Ibarra"
click at [612, 136] on icon at bounding box center [616, 139] width 8 height 6
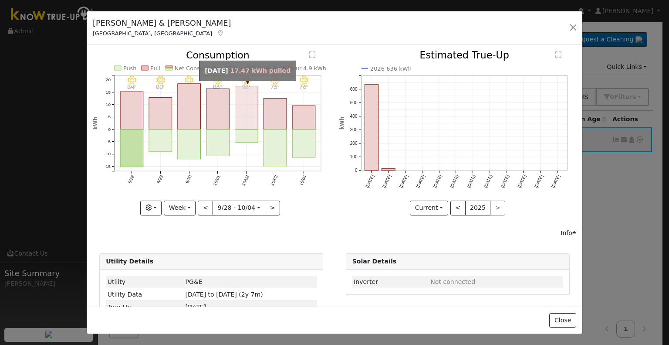
click at [244, 110] on rect "onclick=""" at bounding box center [246, 107] width 23 height 43
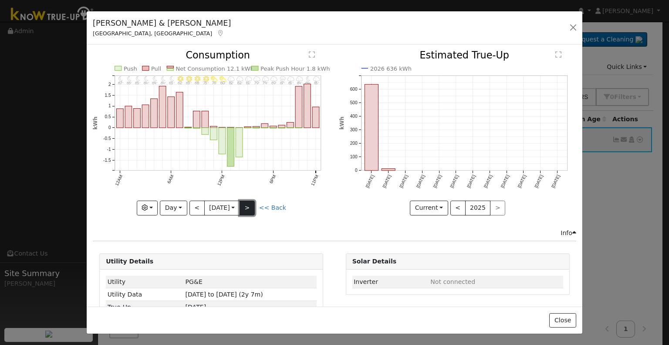
click at [252, 207] on button ">" at bounding box center [247, 207] width 15 height 15
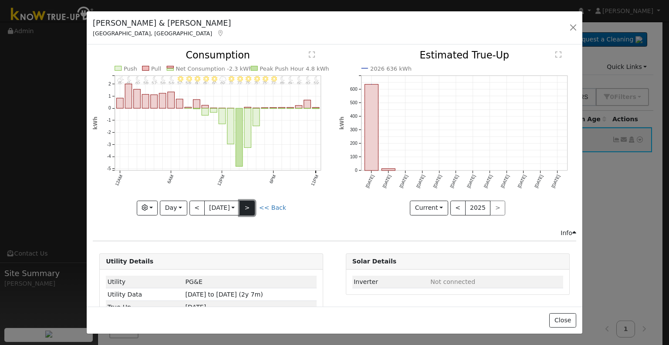
click at [252, 207] on button ">" at bounding box center [247, 207] width 15 height 15
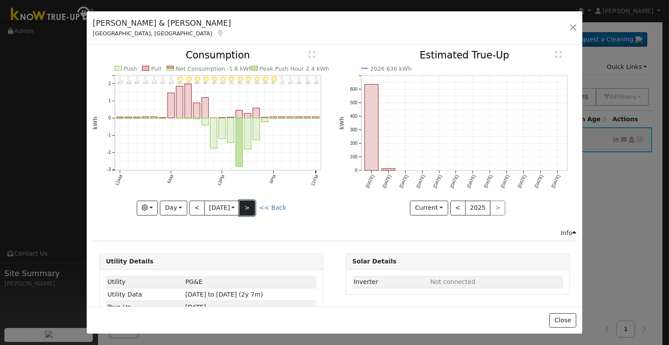
click at [252, 207] on button ">" at bounding box center [247, 207] width 15 height 15
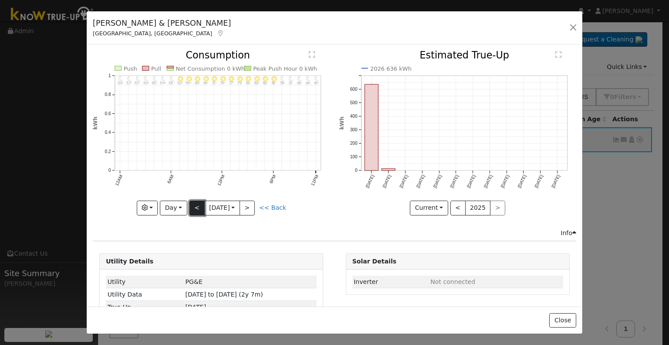
click at [195, 203] on button "<" at bounding box center [196, 207] width 15 height 15
type input "[DATE]"
